Goal: Information Seeking & Learning: Understand process/instructions

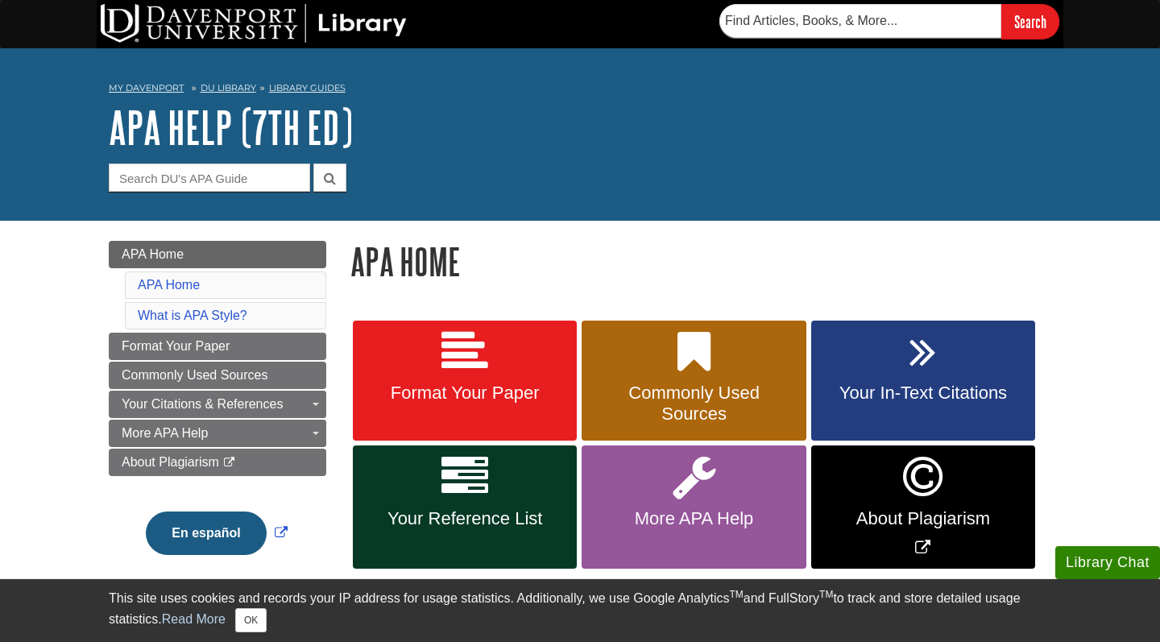
click at [456, 389] on span "Format Your Paper" at bounding box center [465, 393] width 200 height 21
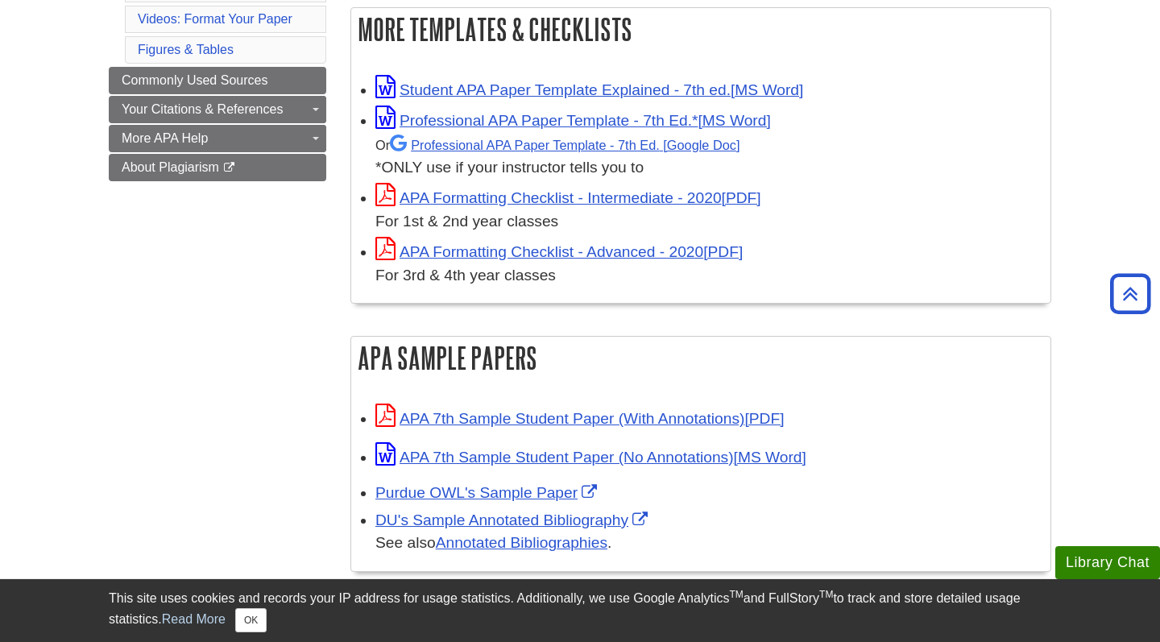
scroll to position [479, 0]
click at [491, 416] on link "APA 7th Sample Student Paper (With Annotations)" at bounding box center [579, 417] width 408 height 17
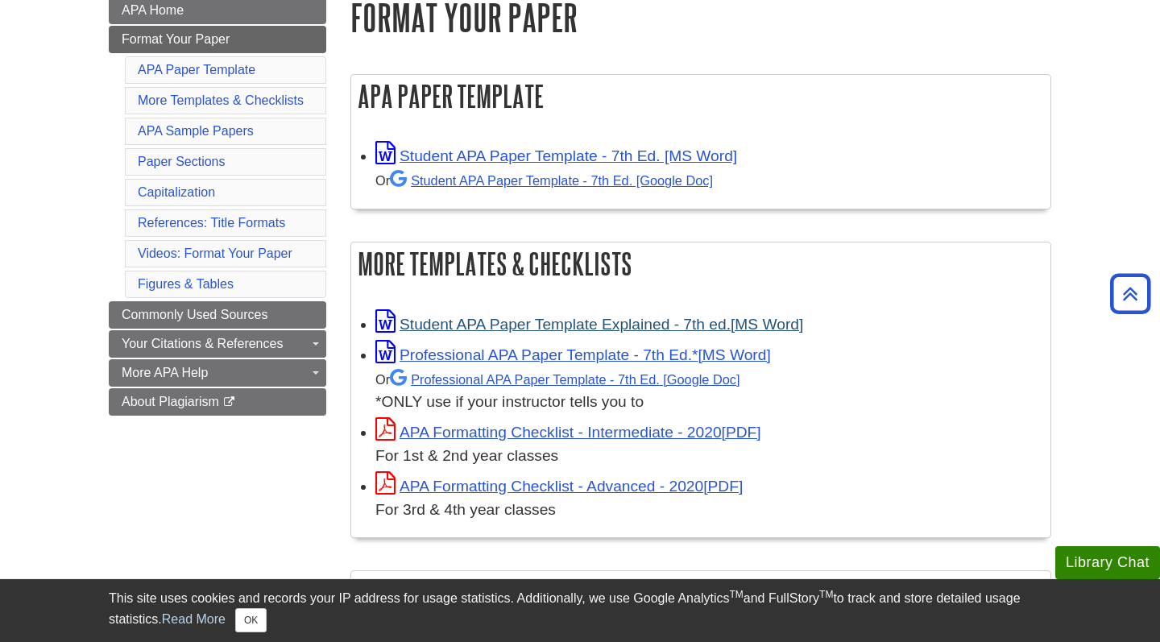
scroll to position [248, 0]
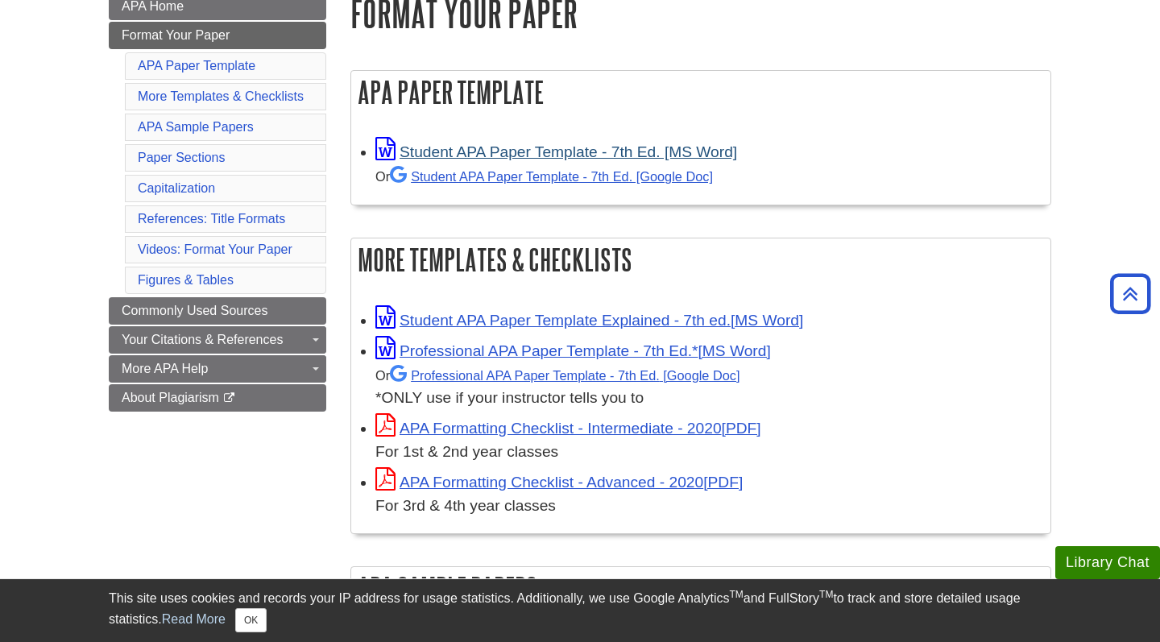
click at [498, 150] on link "Student APA Paper Template - 7th Ed. [MS Word]" at bounding box center [556, 151] width 362 height 17
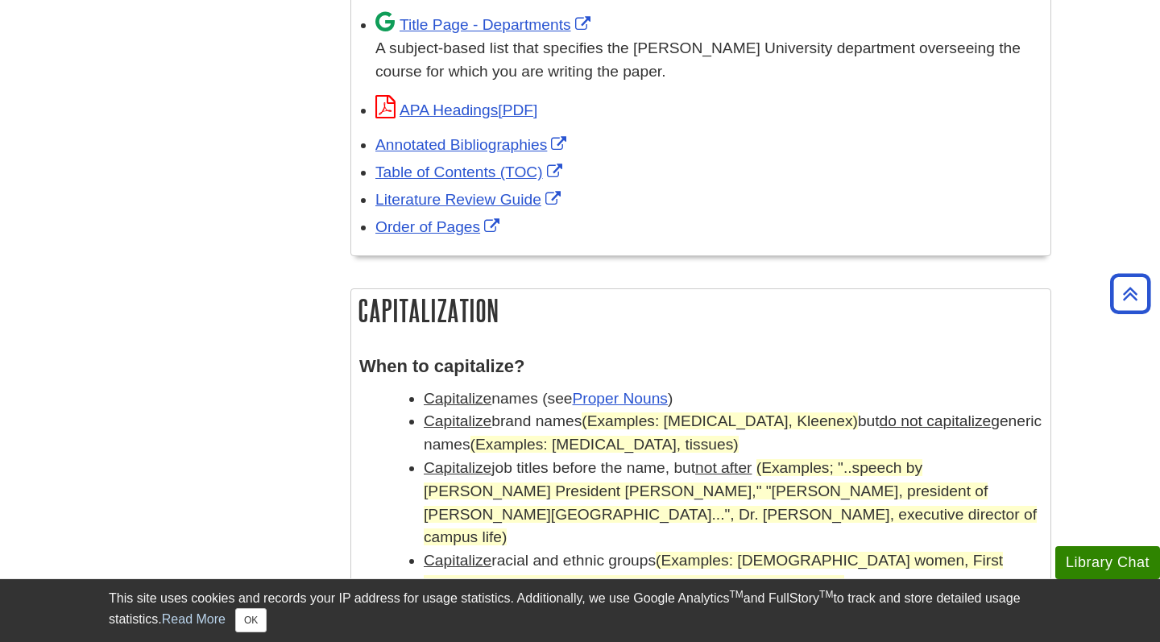
scroll to position [1141, 0]
click at [624, 226] on div "Order of Pages" at bounding box center [708, 226] width 667 height 23
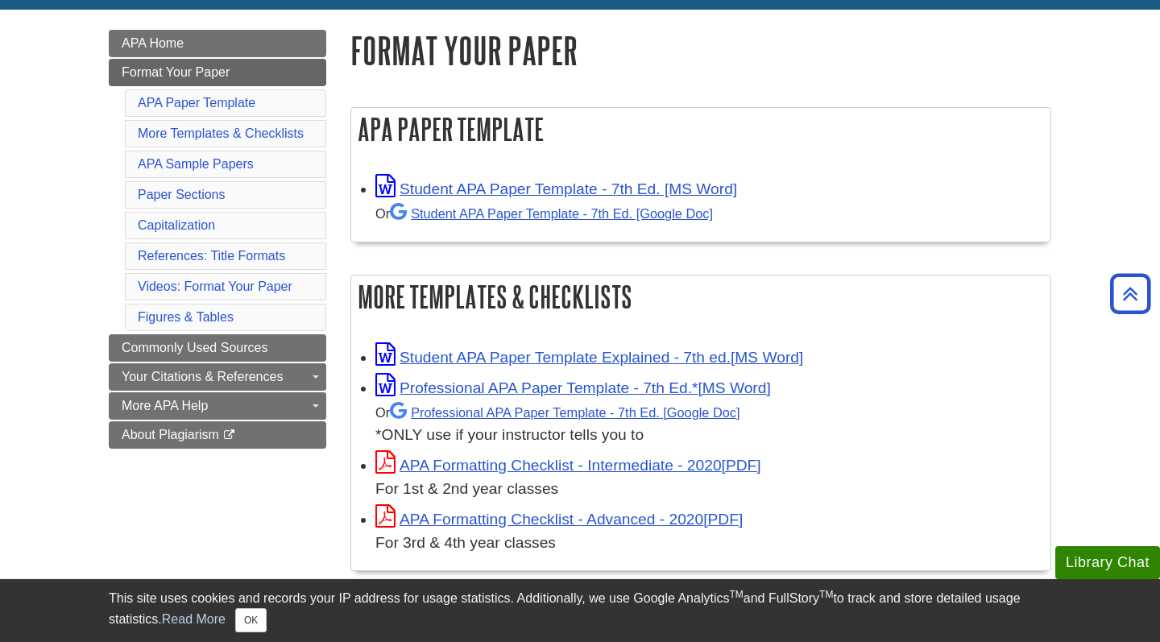
scroll to position [215, 0]
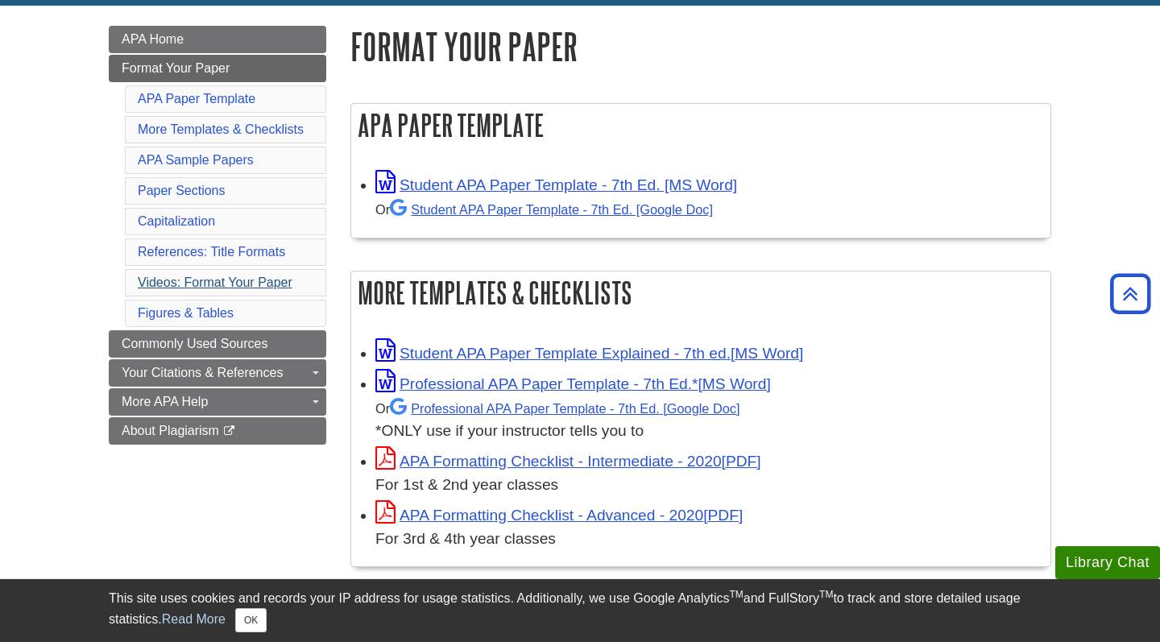
click at [238, 280] on link "Videos: Format Your Paper" at bounding box center [215, 282] width 155 height 14
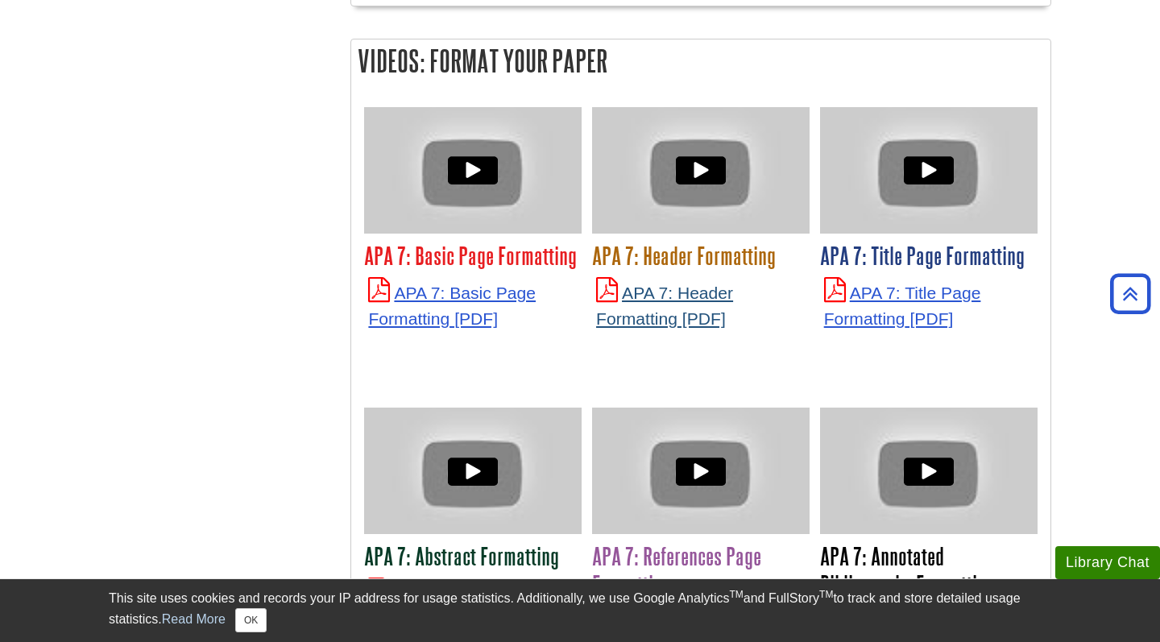
click at [690, 284] on link "APA 7: Header Formatting" at bounding box center [664, 306] width 137 height 44
click at [960, 284] on link "APA 7: Title Page Formatting" at bounding box center [902, 306] width 157 height 44
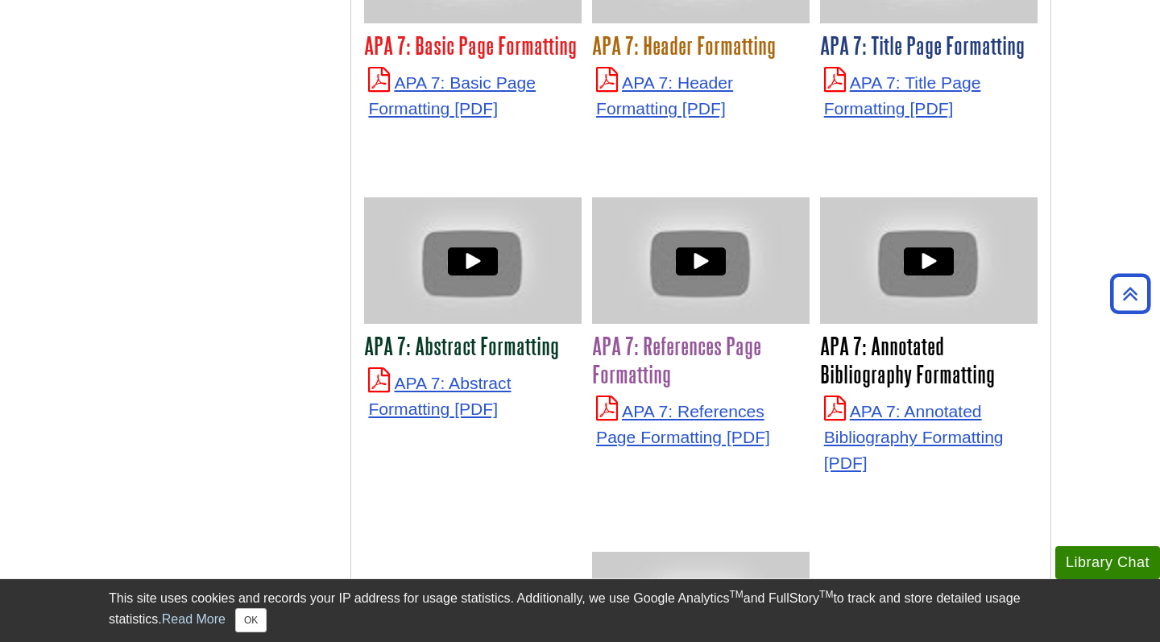
scroll to position [4090, 0]
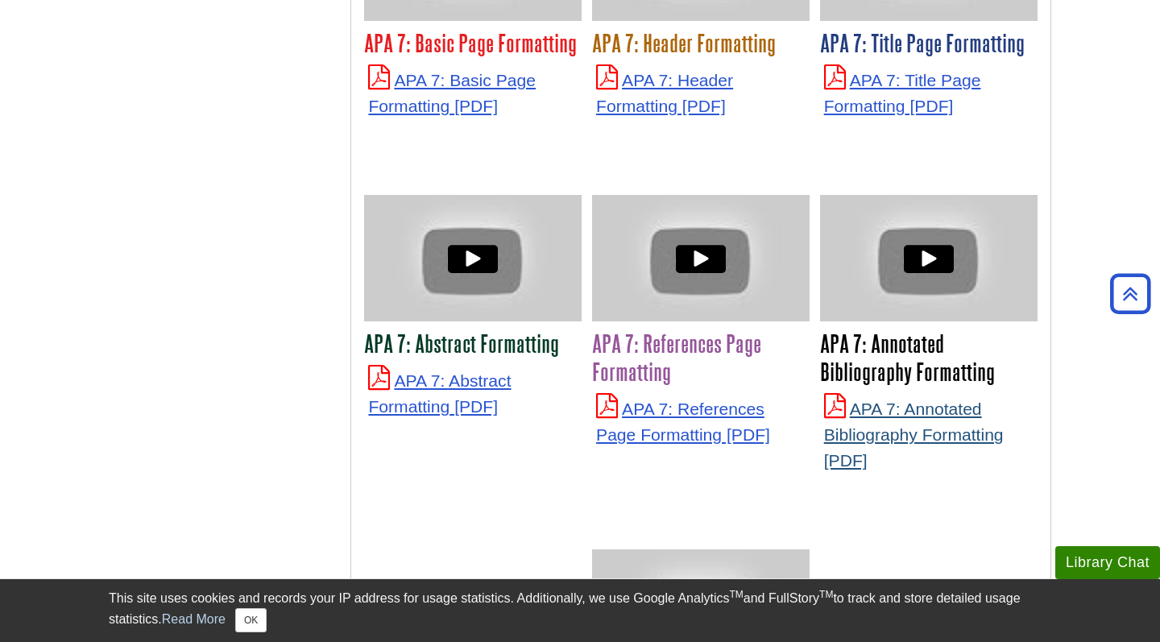
click at [938, 399] on link "APA 7: Annotated Bibliography Formatting" at bounding box center [914, 433] width 180 height 69
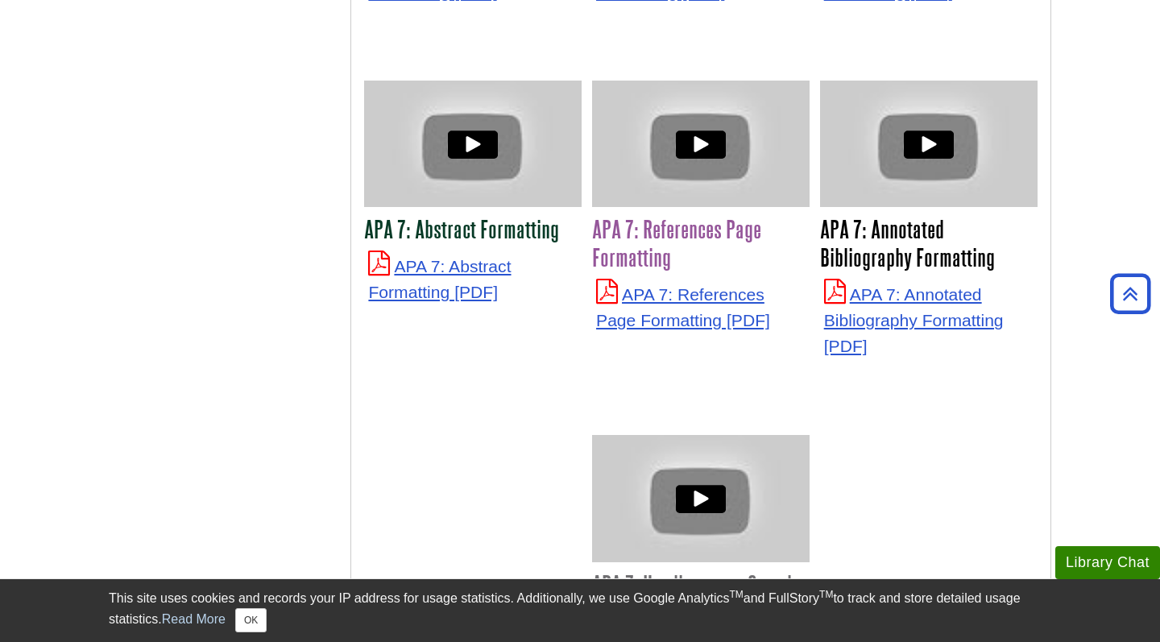
scroll to position [4203, 0]
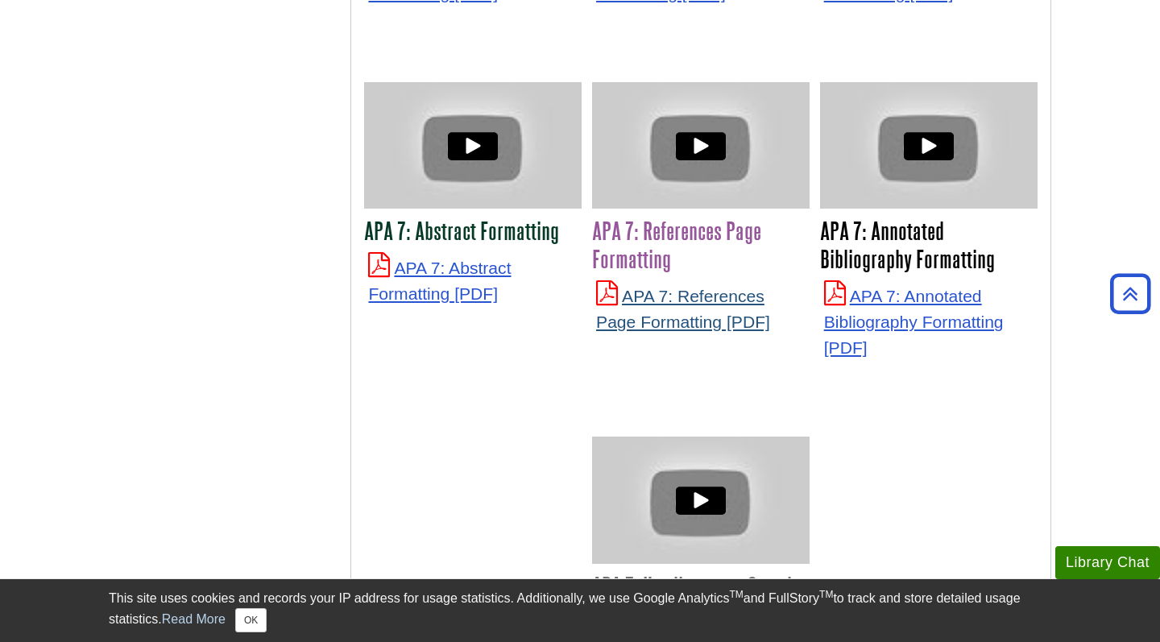
click at [660, 287] on link "APA 7: References Page Formatting" at bounding box center [683, 309] width 174 height 44
